Goal: Information Seeking & Learning: Learn about a topic

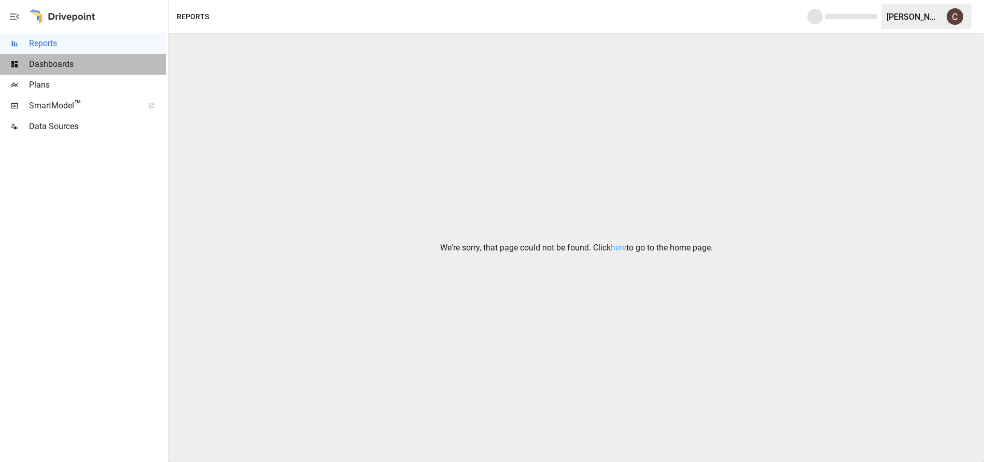
click at [80, 66] on span "Dashboards" at bounding box center [97, 64] width 137 height 12
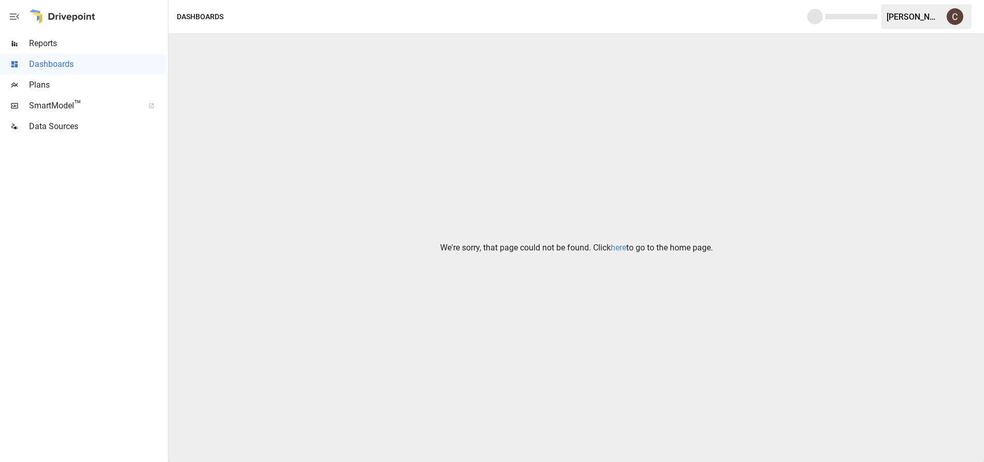
click at [621, 247] on link "here" at bounding box center [619, 248] width 16 height 10
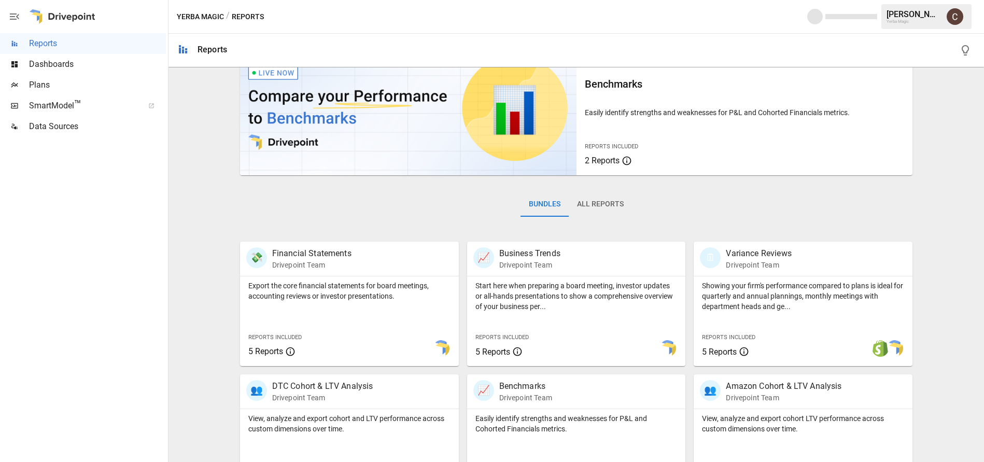
scroll to position [104, 0]
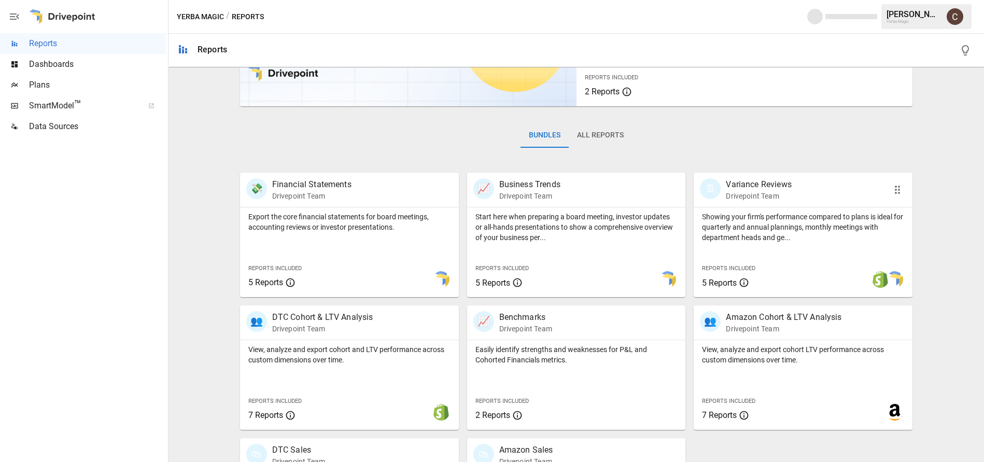
click at [782, 201] on div "🗓 Variance Reviews Drivepoint Team" at bounding box center [803, 190] width 219 height 34
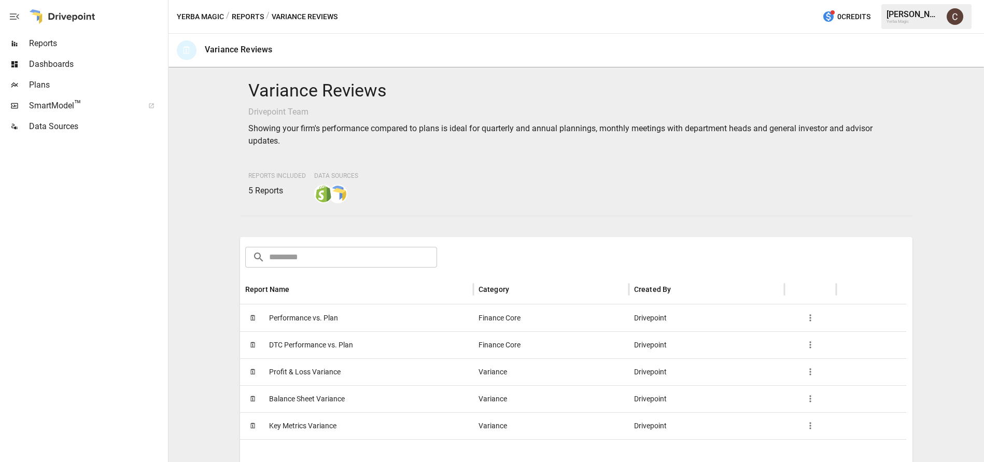
click at [55, 46] on span "Reports" at bounding box center [97, 43] width 137 height 12
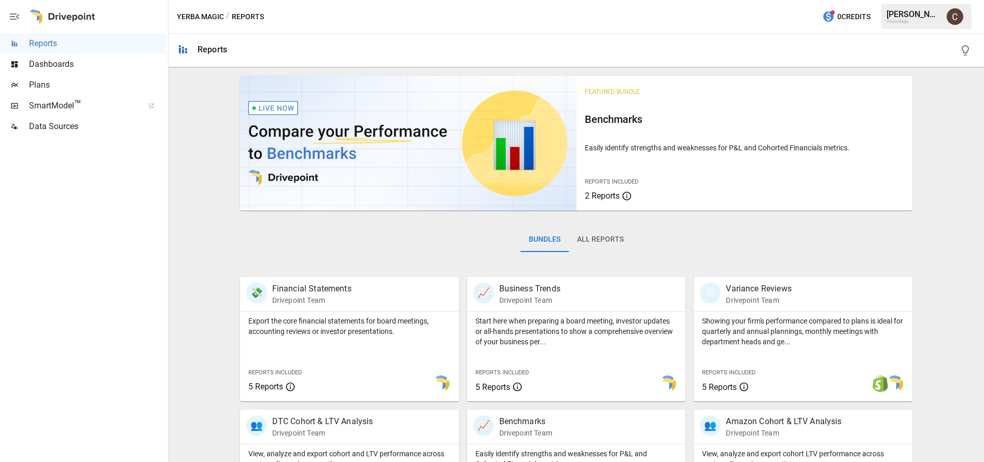
click at [62, 61] on span "Dashboards" at bounding box center [97, 64] width 137 height 12
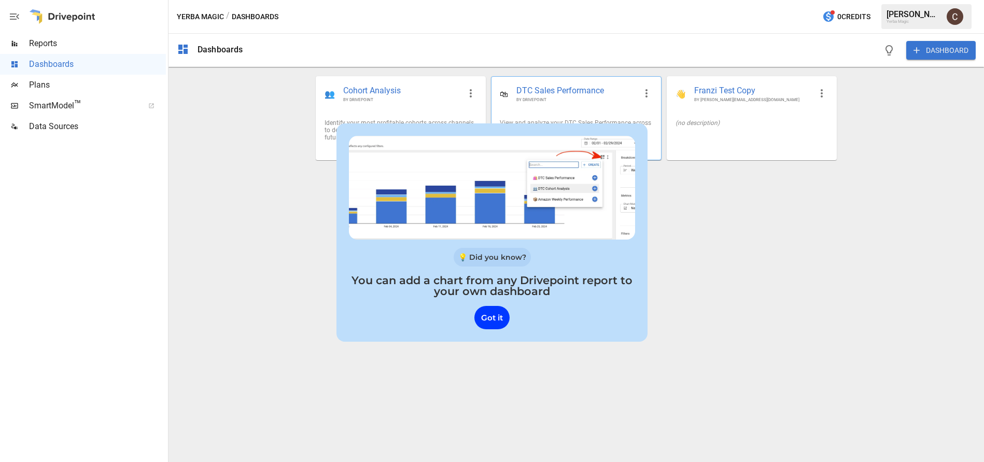
click at [585, 104] on div "🛍 DTC Sales Performance BY DRIVEPOINT" at bounding box center [576, 94] width 169 height 34
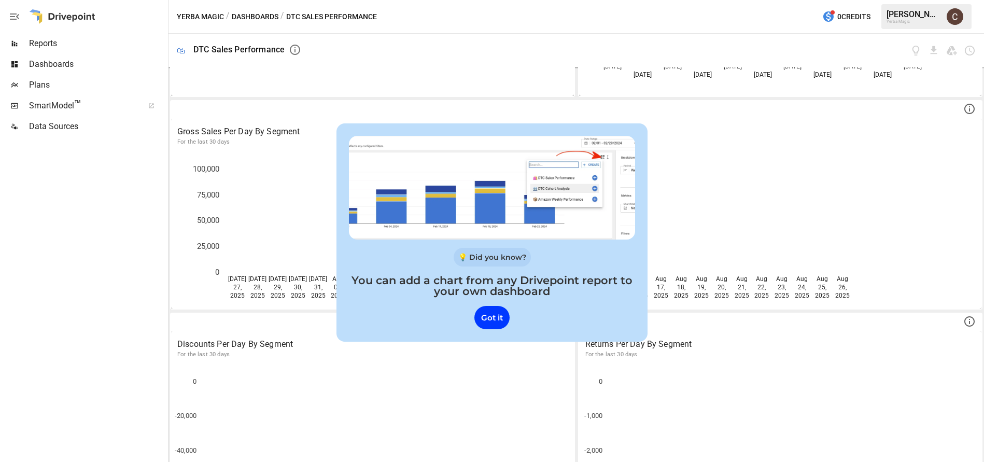
scroll to position [26, 0]
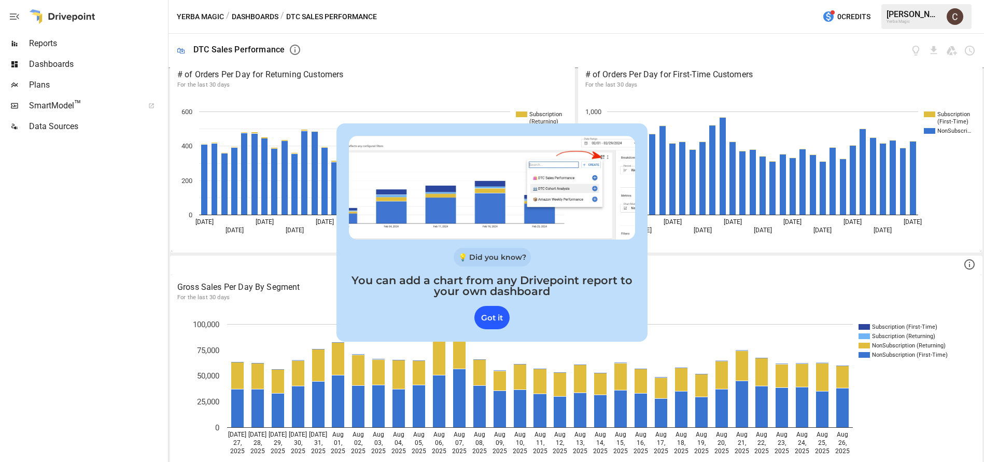
click at [496, 321] on div "Got it" at bounding box center [492, 317] width 35 height 23
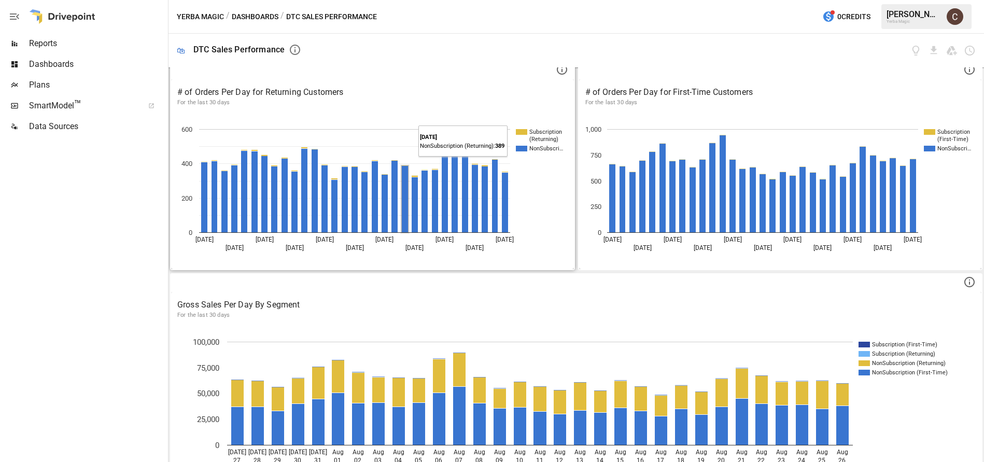
scroll to position [0, 0]
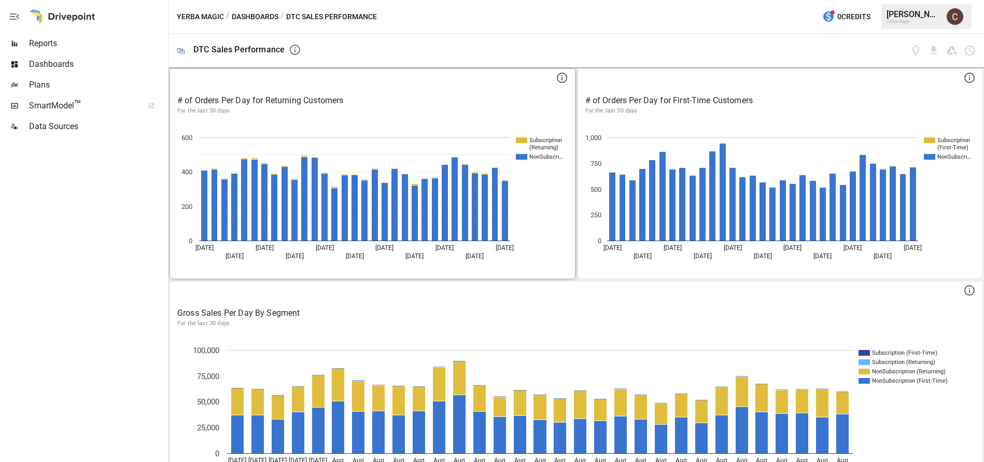
click at [399, 107] on p "For the last 30 days" at bounding box center [372, 111] width 391 height 8
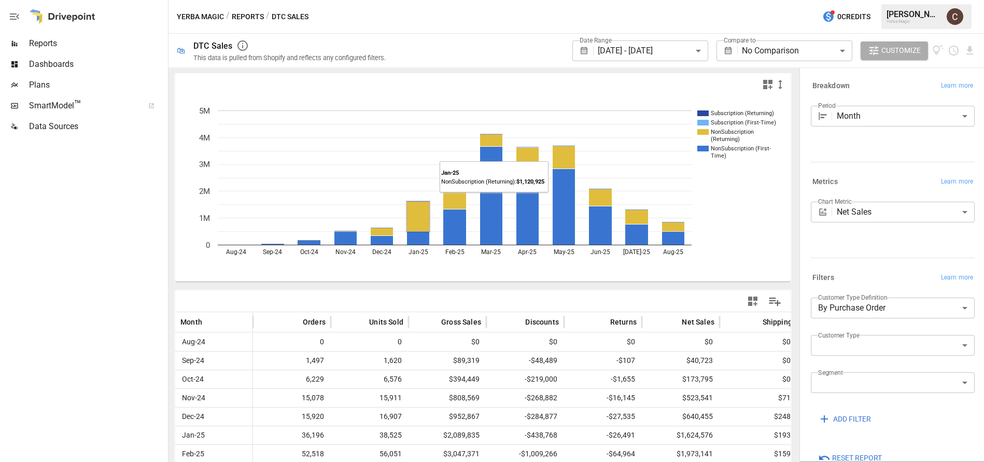
drag, startPoint x: 420, startPoint y: 242, endPoint x: 418, endPoint y: 213, distance: 28.6
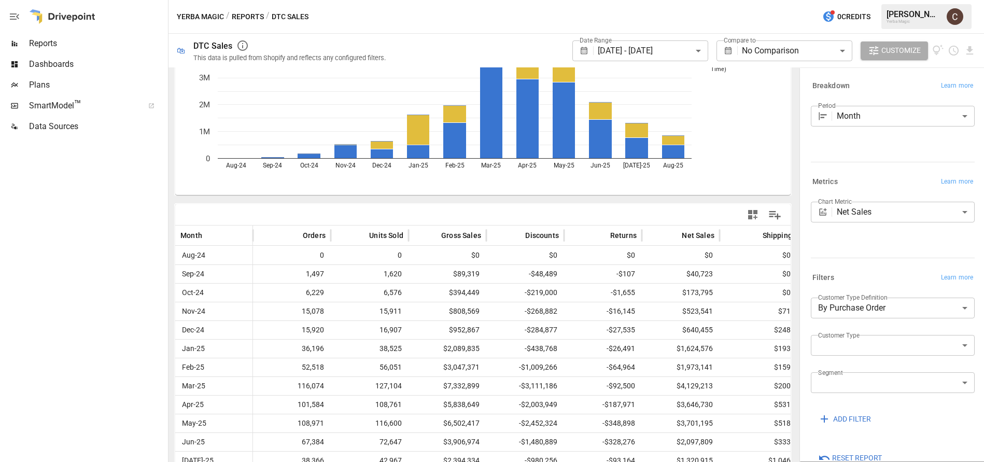
scroll to position [128, 0]
